Goal: Transaction & Acquisition: Purchase product/service

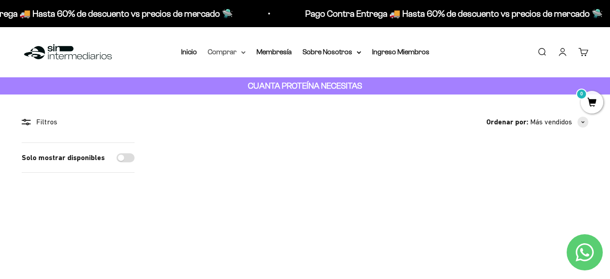
click at [234, 49] on summary "Comprar" at bounding box center [227, 52] width 38 height 12
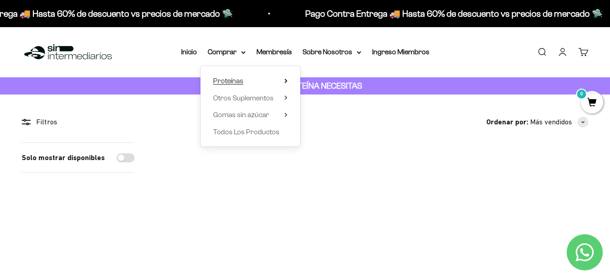
click at [286, 82] on summary "Proteínas" at bounding box center [250, 81] width 75 height 12
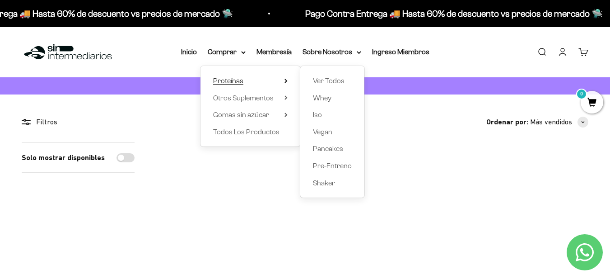
click at [286, 82] on icon at bounding box center [286, 81] width 3 height 5
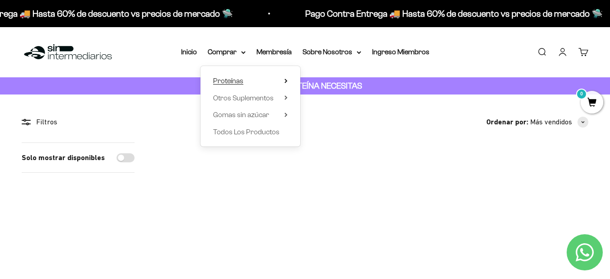
click at [276, 79] on summary "Proteínas" at bounding box center [250, 81] width 75 height 12
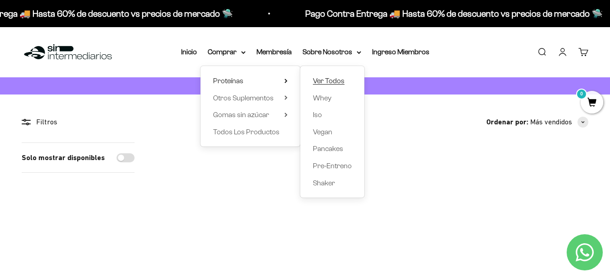
click at [319, 80] on span "Ver Todos" at bounding box center [329, 81] width 32 height 8
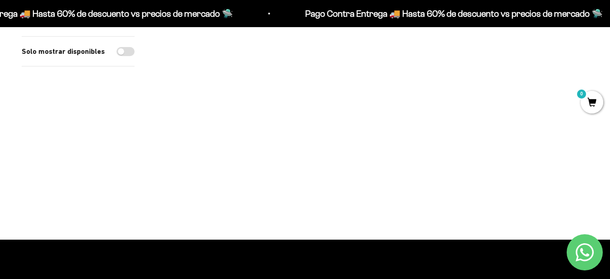
scroll to position [776, 0]
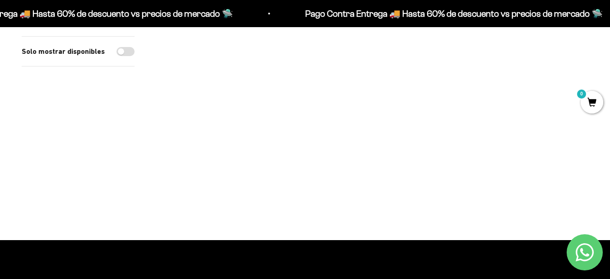
click at [391, 73] on img at bounding box center [372, 79] width 137 height 137
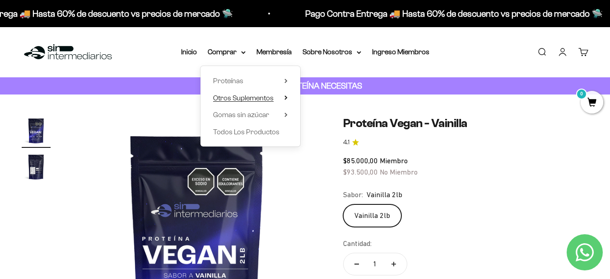
click at [286, 101] on summary "Otros Suplementos" at bounding box center [250, 98] width 75 height 12
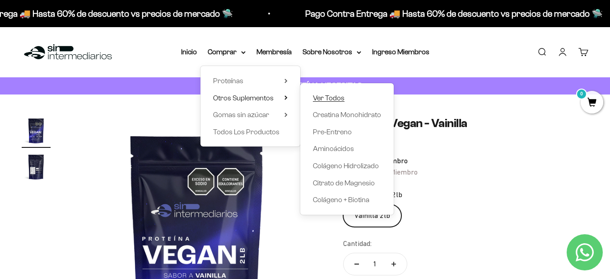
click at [325, 98] on span "Ver Todos" at bounding box center [329, 98] width 32 height 8
